Goal: Transaction & Acquisition: Subscribe to service/newsletter

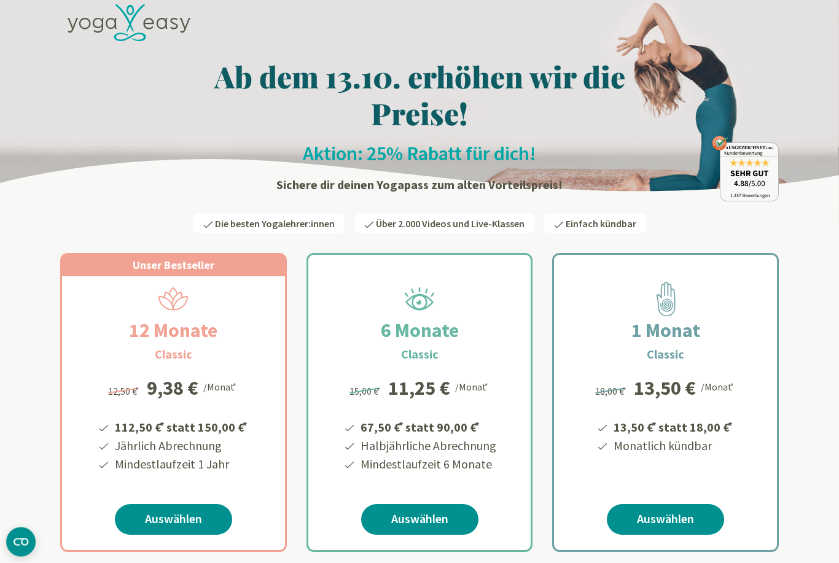
scroll to position [37, 0]
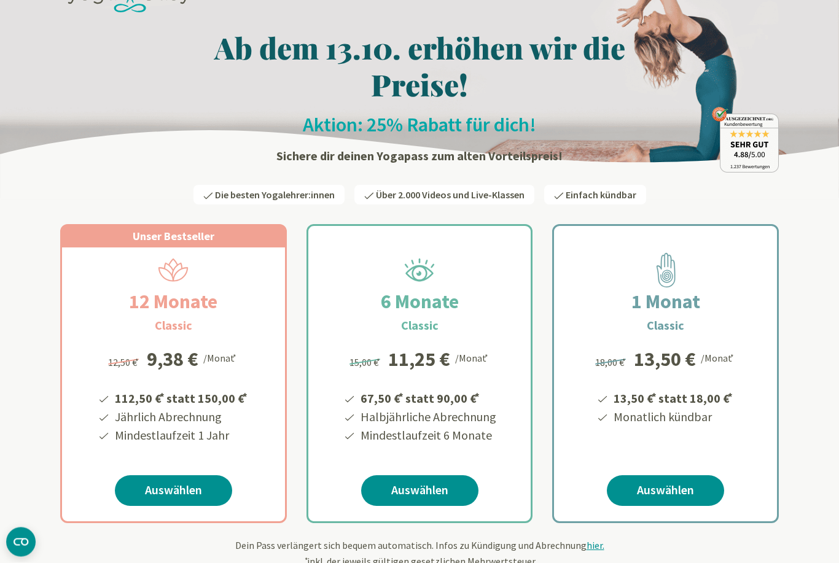
click at [410, 492] on link "Auswählen" at bounding box center [419, 491] width 117 height 31
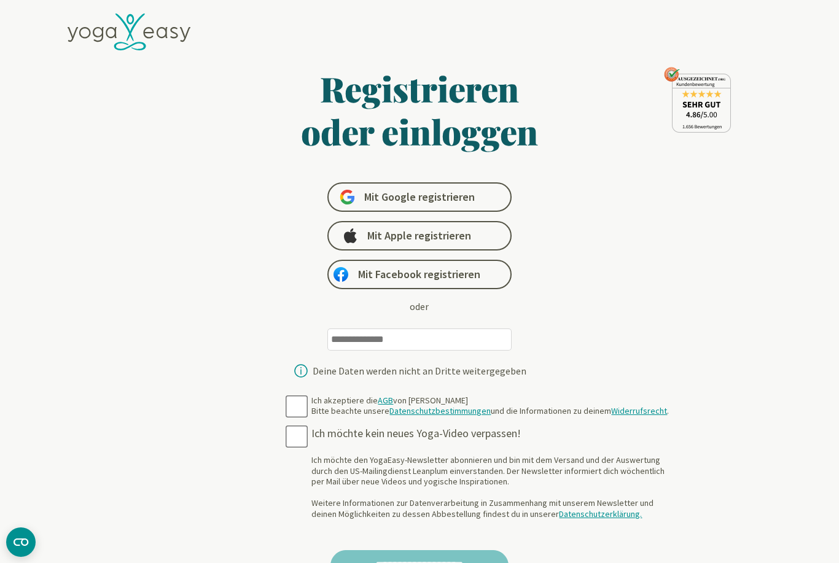
click at [353, 339] on input "email" at bounding box center [419, 339] width 184 height 22
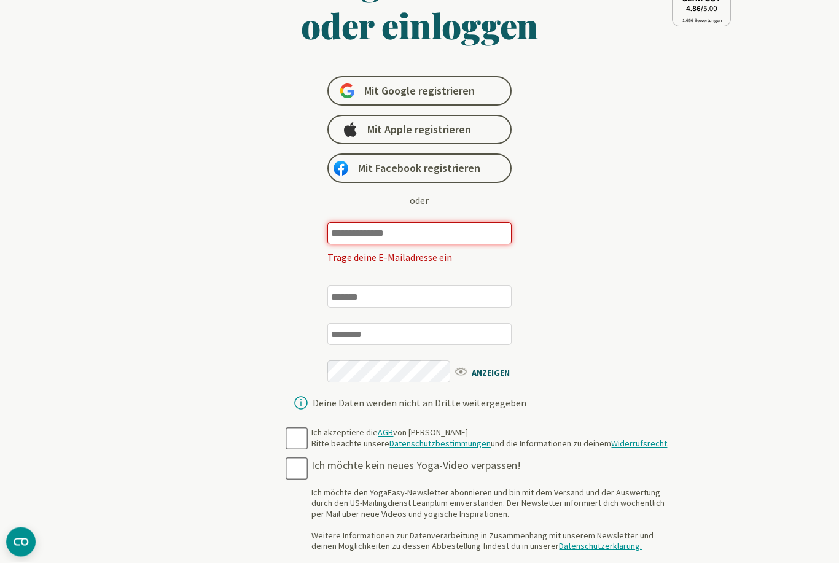
scroll to position [129, 0]
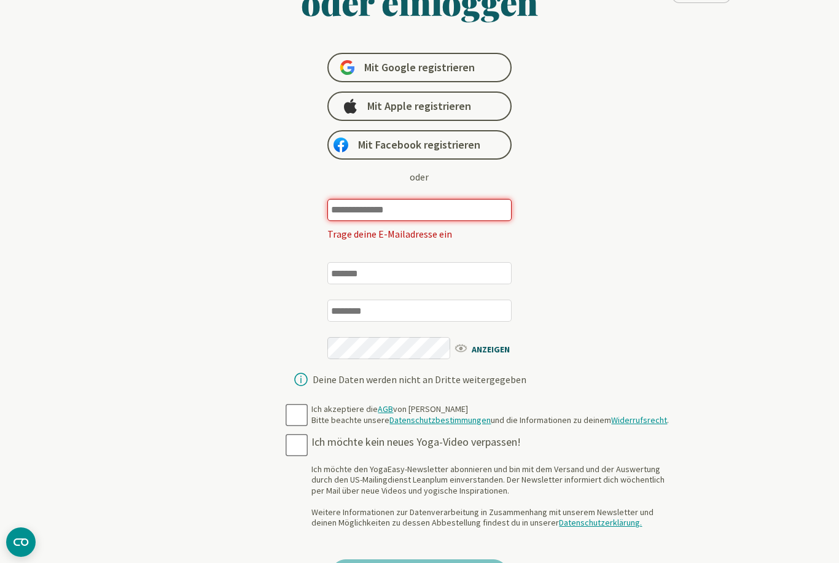
click at [346, 202] on input "email" at bounding box center [419, 210] width 184 height 22
type input "*"
type input "**********"
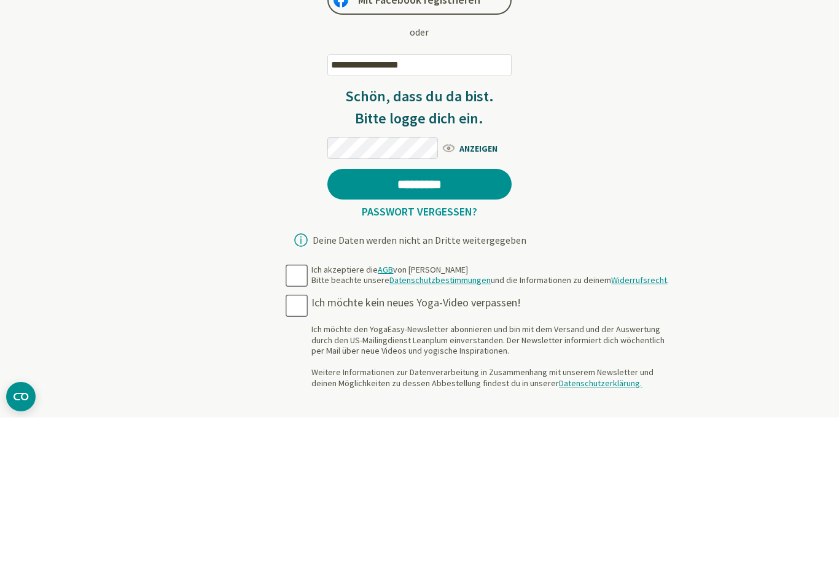
click at [439, 314] on input "*********" at bounding box center [419, 329] width 184 height 31
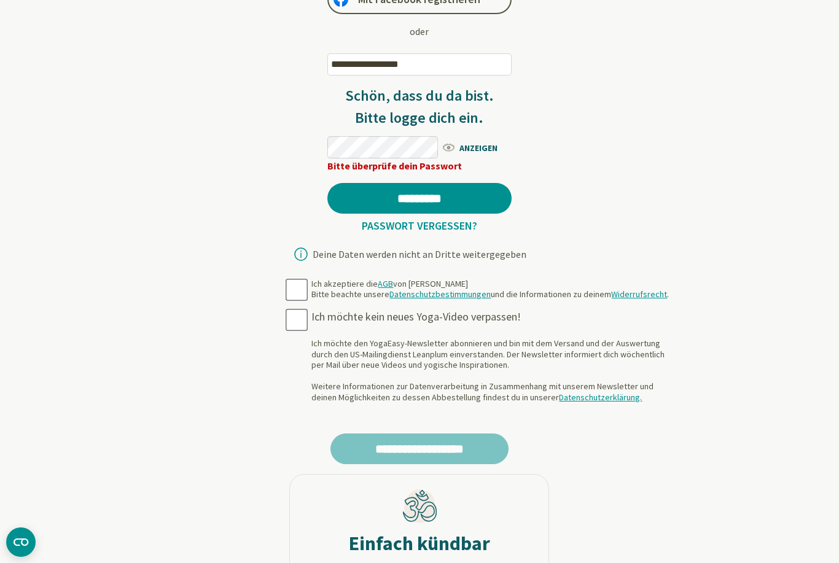
click at [484, 154] on span "ANZEIGEN" at bounding box center [476, 146] width 71 height 15
click at [417, 226] on link "Passwort vergessen?" at bounding box center [419, 226] width 125 height 14
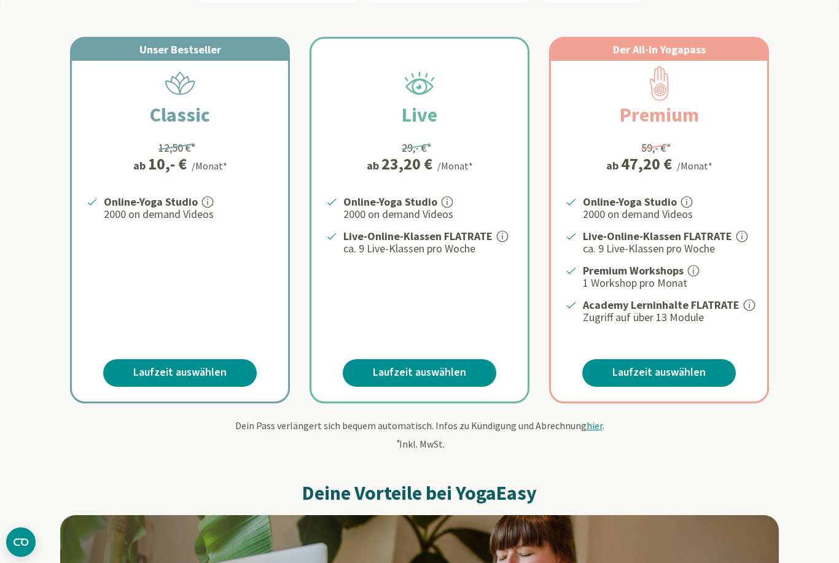
scroll to position [223, 0]
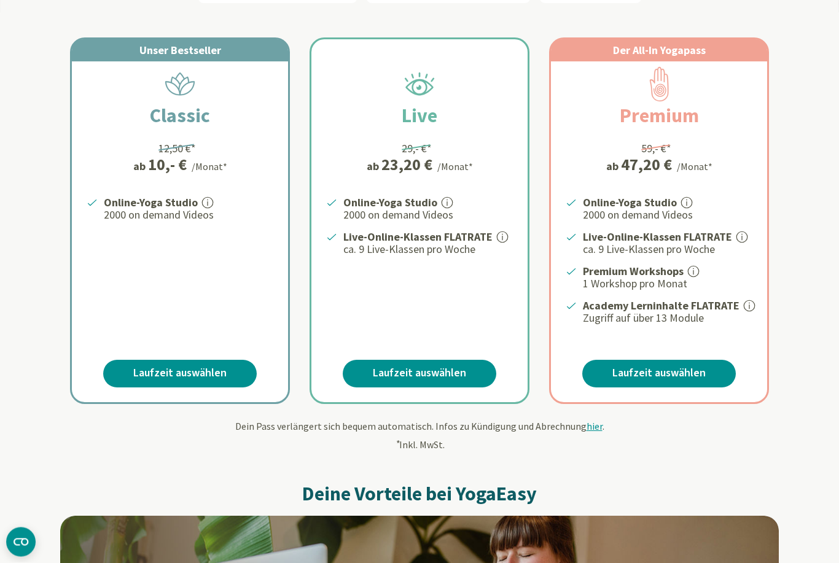
click at [151, 370] on link "Laufzeit auswählen" at bounding box center [179, 374] width 153 height 28
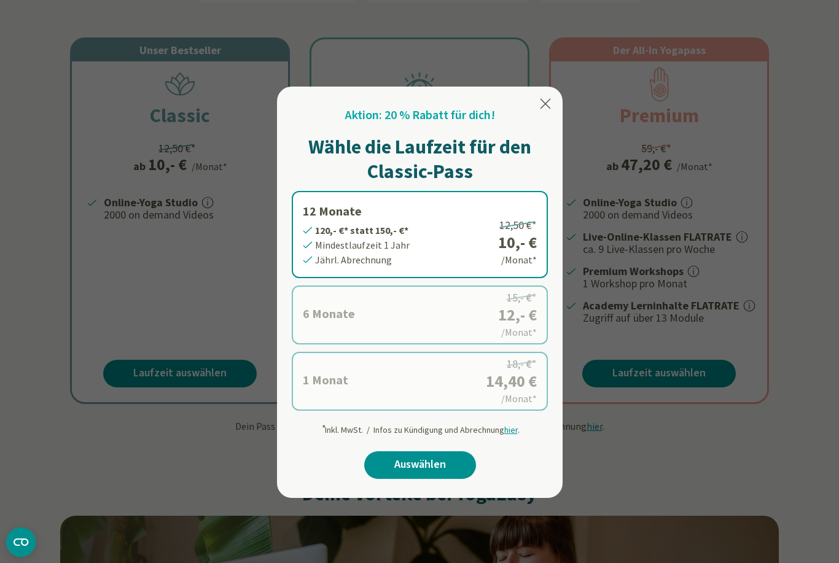
click at [337, 313] on label "6 Monate 72,- €* statt 90,- €* Mindestlaufzeit 6 Monate [GEOGRAPHIC_DATA]. Abre…" at bounding box center [420, 315] width 256 height 59
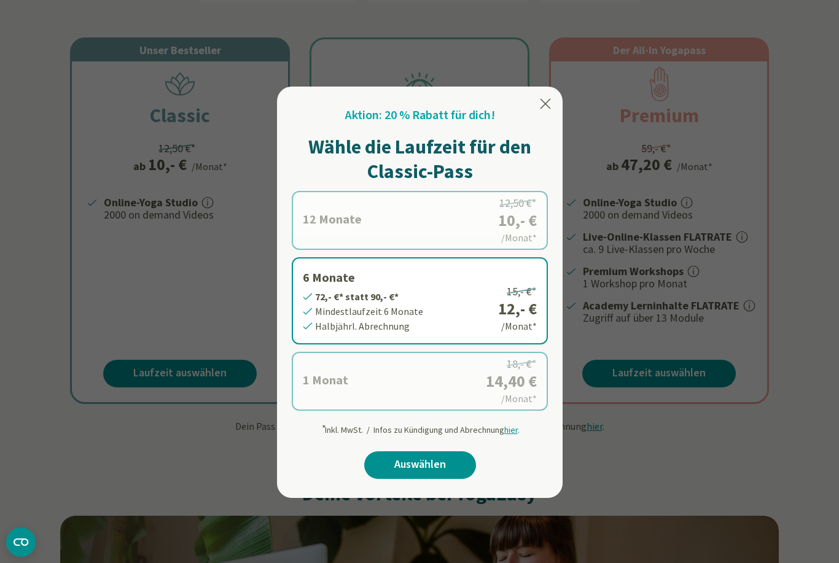
click at [542, 100] on icon at bounding box center [545, 104] width 10 height 10
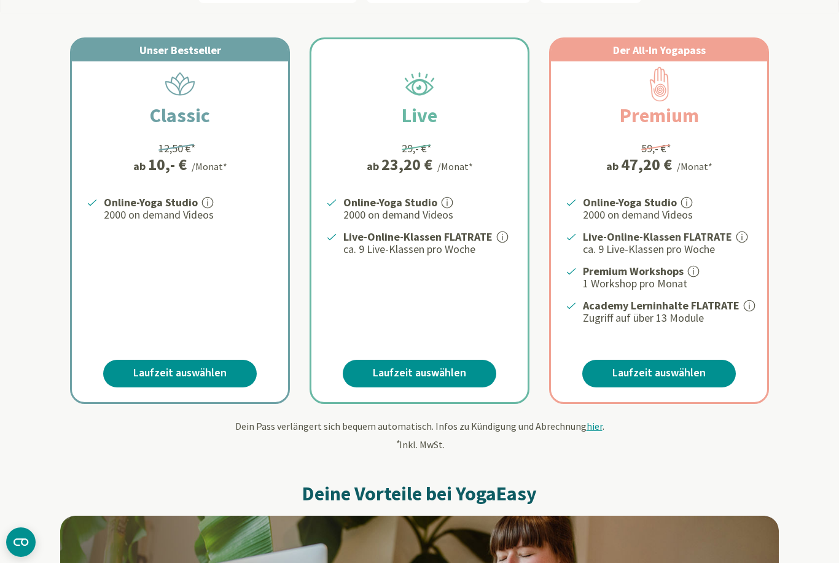
scroll to position [243, 0]
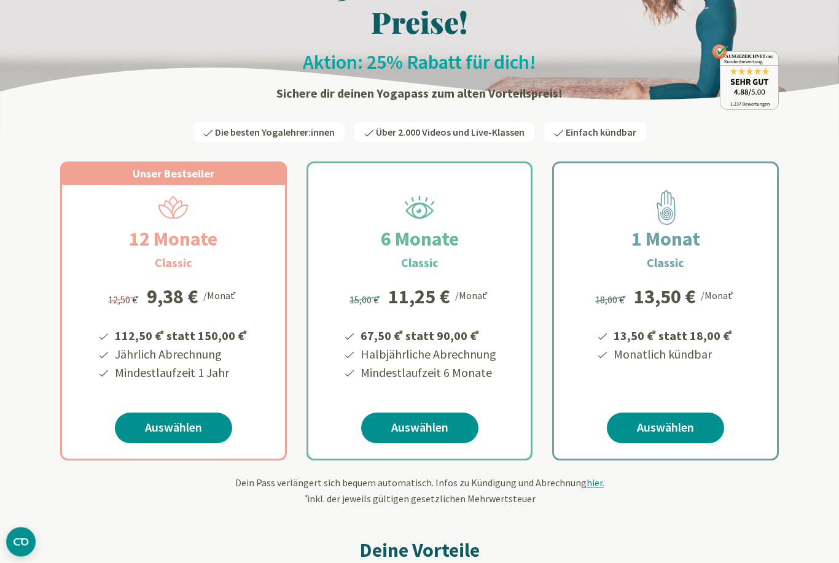
scroll to position [117, 0]
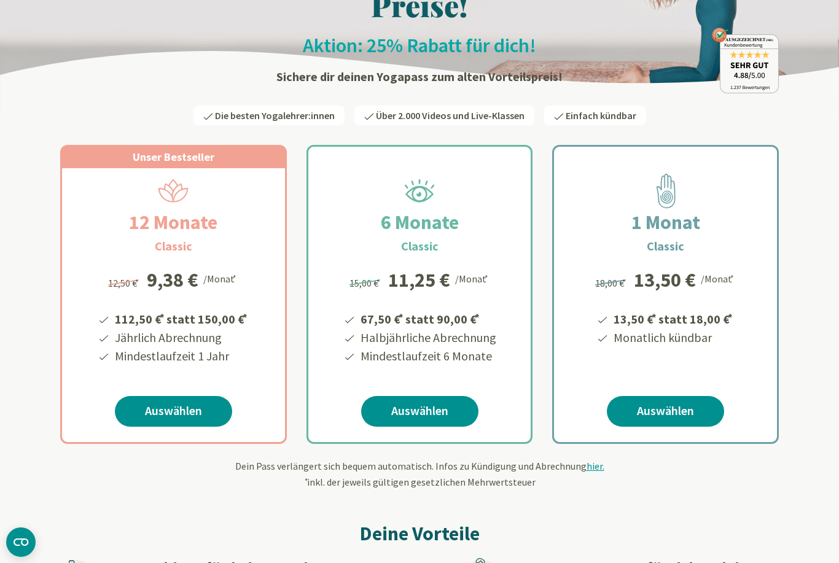
click at [413, 417] on link "Auswählen" at bounding box center [419, 411] width 117 height 31
